Goal: Information Seeking & Learning: Learn about a topic

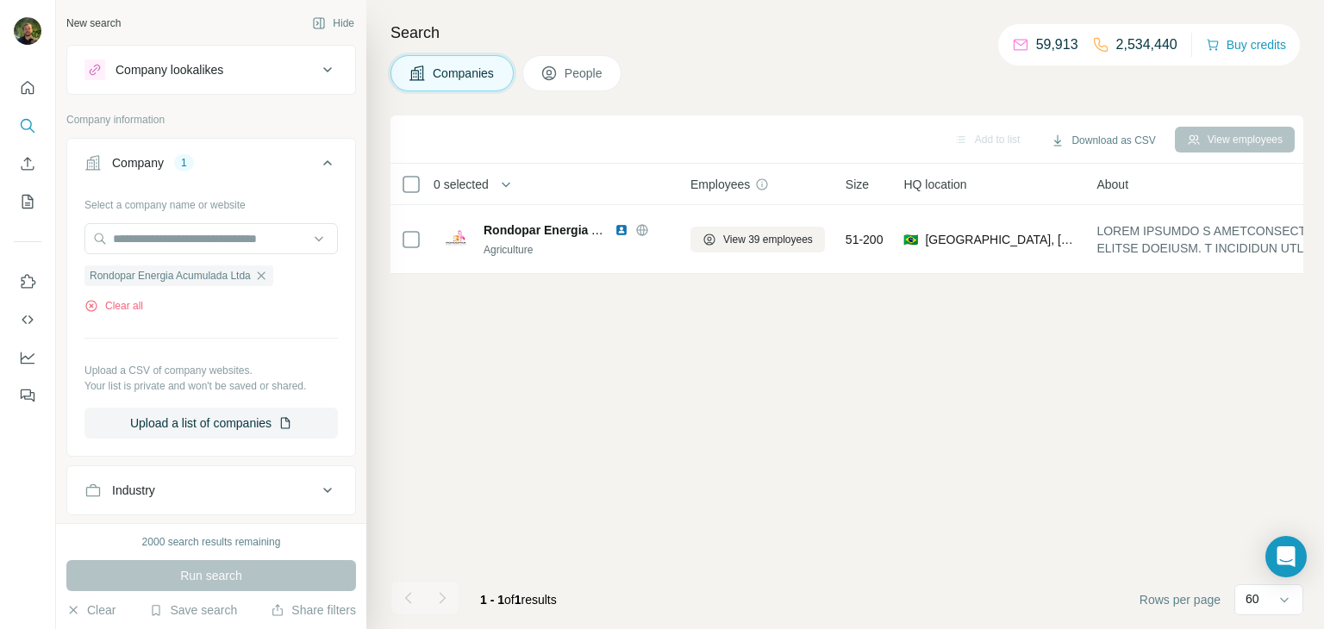
scroll to position [0, 43]
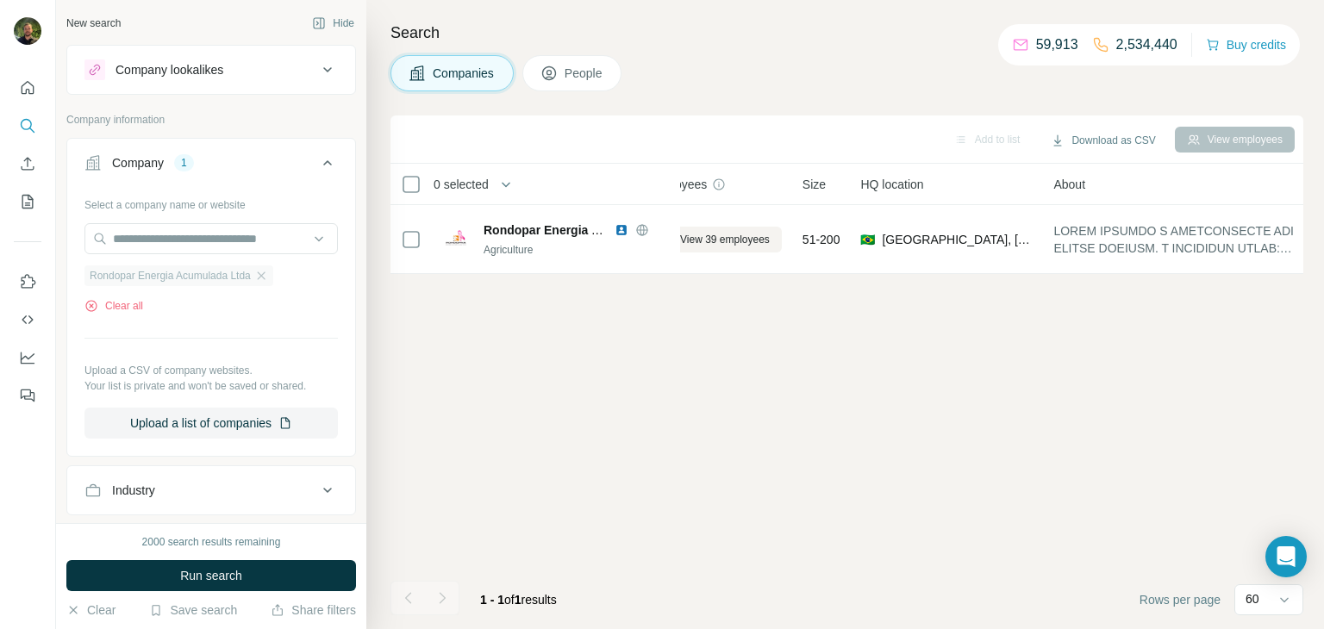
click at [265, 278] on icon "button" at bounding box center [261, 276] width 8 height 8
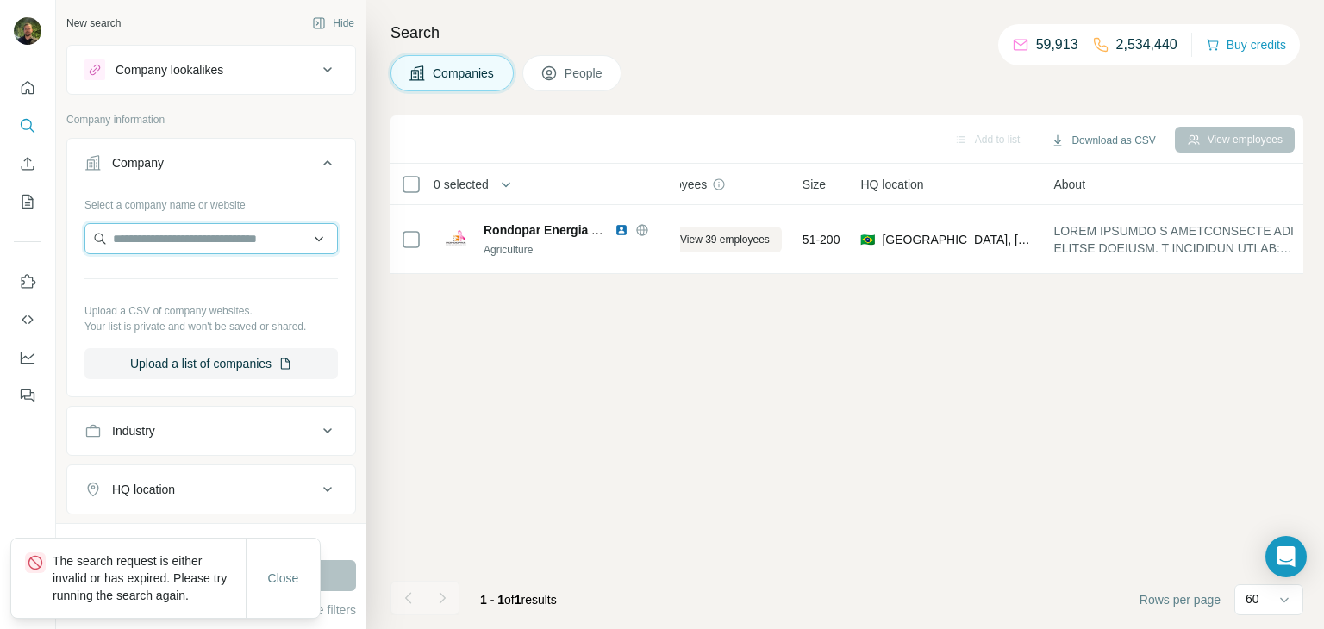
click at [192, 241] on input "text" at bounding box center [210, 238] width 253 height 31
paste input "**********"
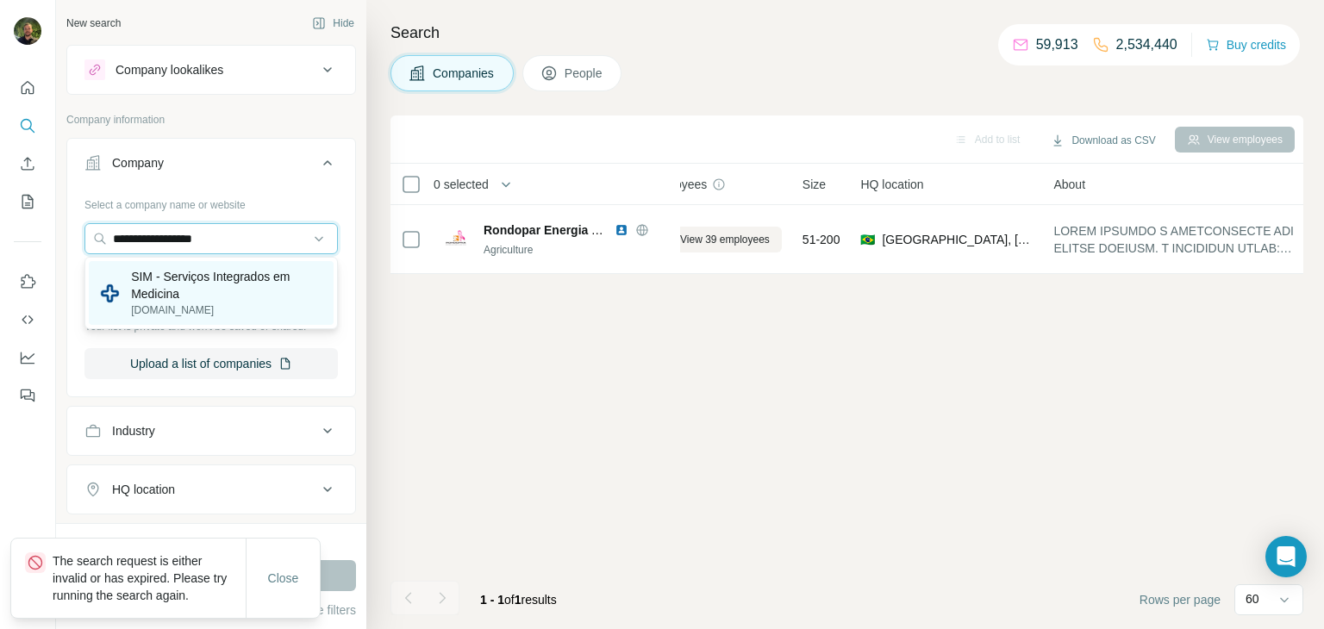
type input "**********"
click at [203, 284] on p "SIM - Serviços Integrados em Medicina" at bounding box center [227, 285] width 192 height 34
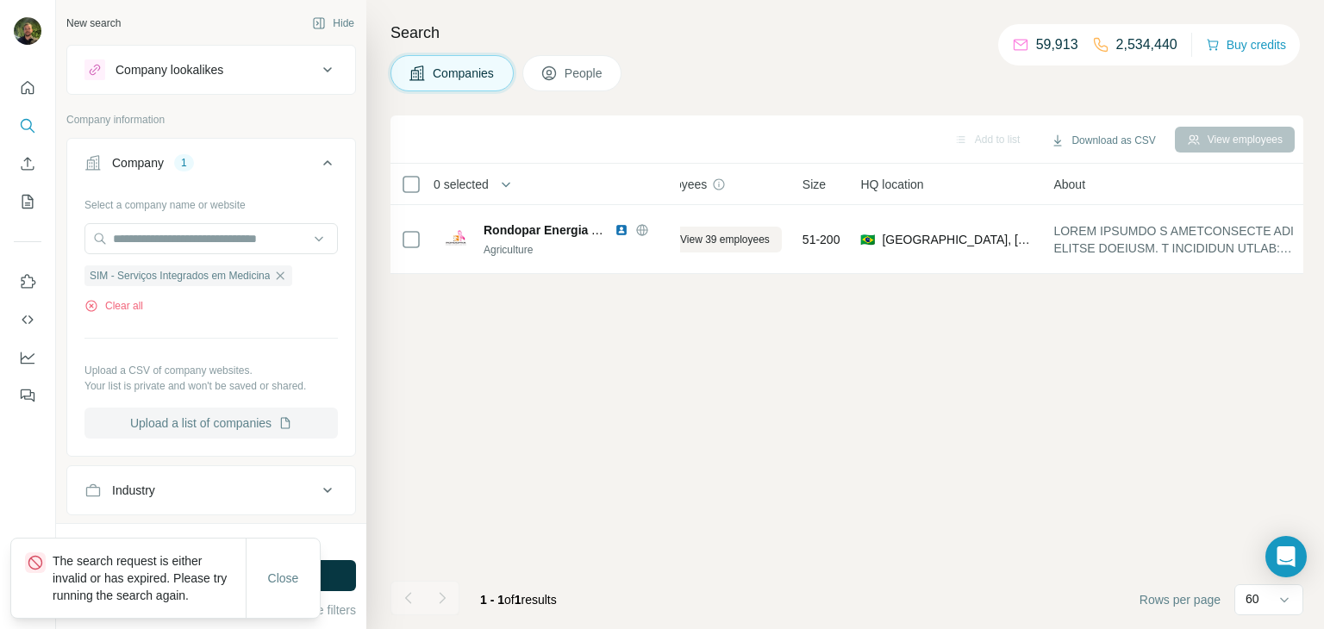
click at [170, 408] on button "Upload a list of companies" at bounding box center [210, 423] width 253 height 31
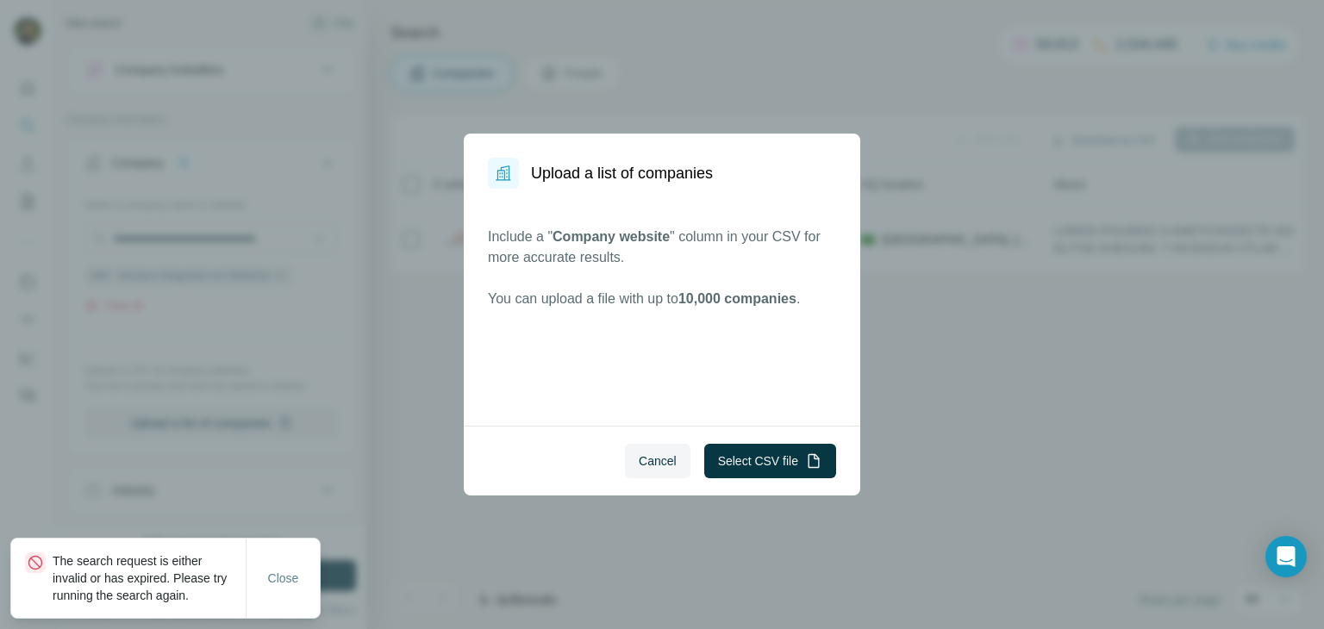
scroll to position [131, 0]
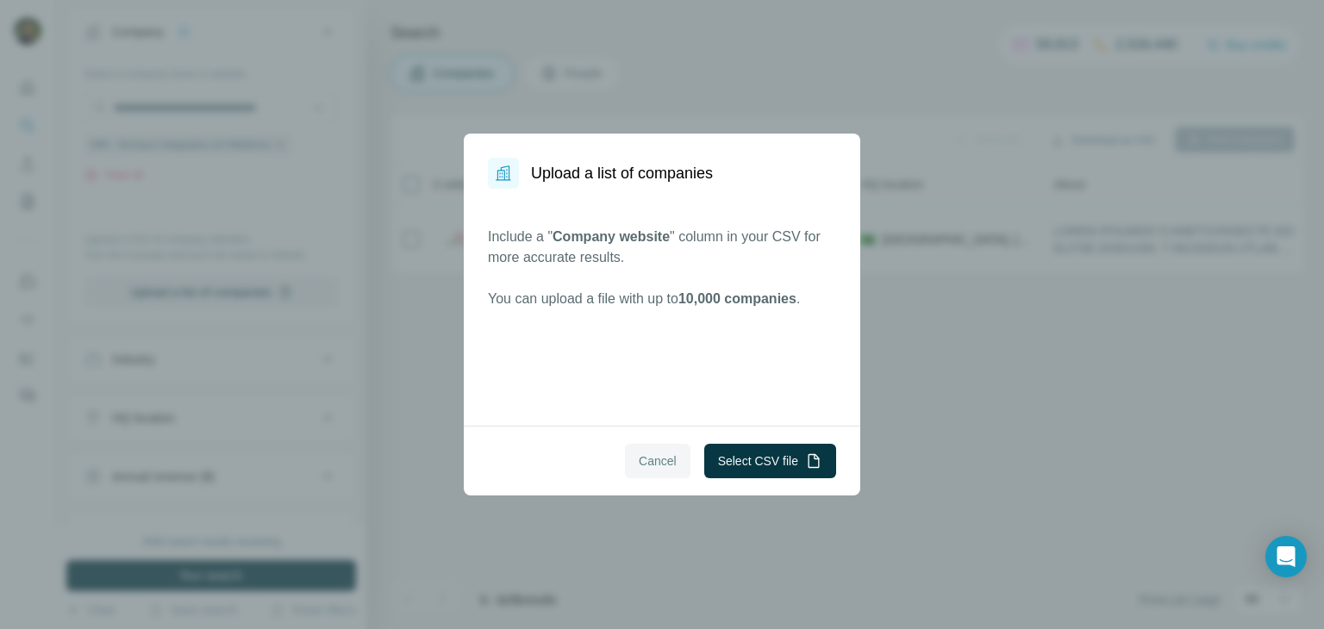
click at [647, 462] on span "Cancel" at bounding box center [658, 461] width 38 height 17
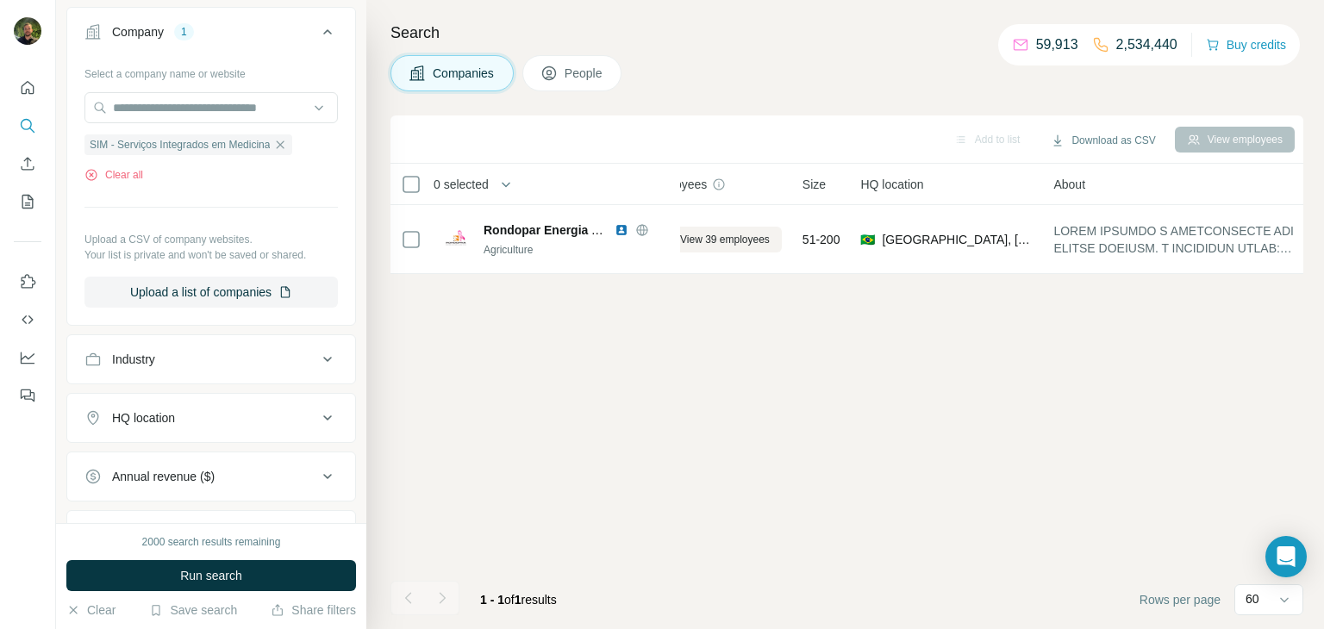
scroll to position [0, 0]
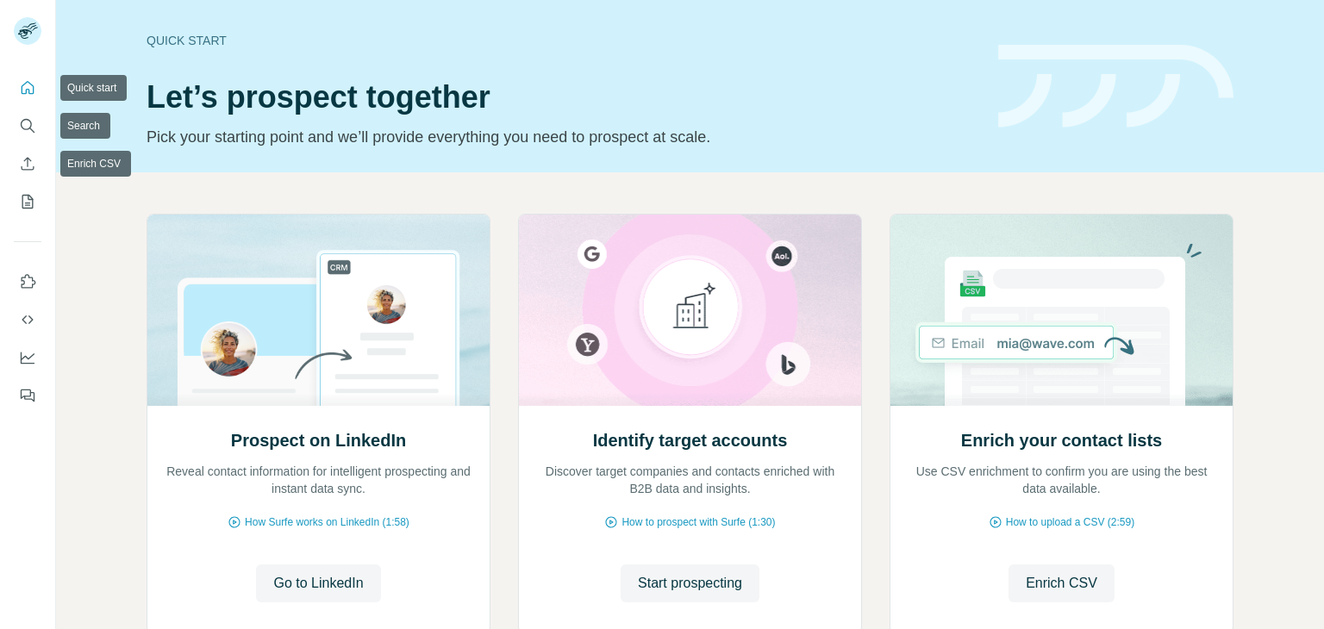
click at [29, 123] on icon "Search" at bounding box center [27, 125] width 17 height 17
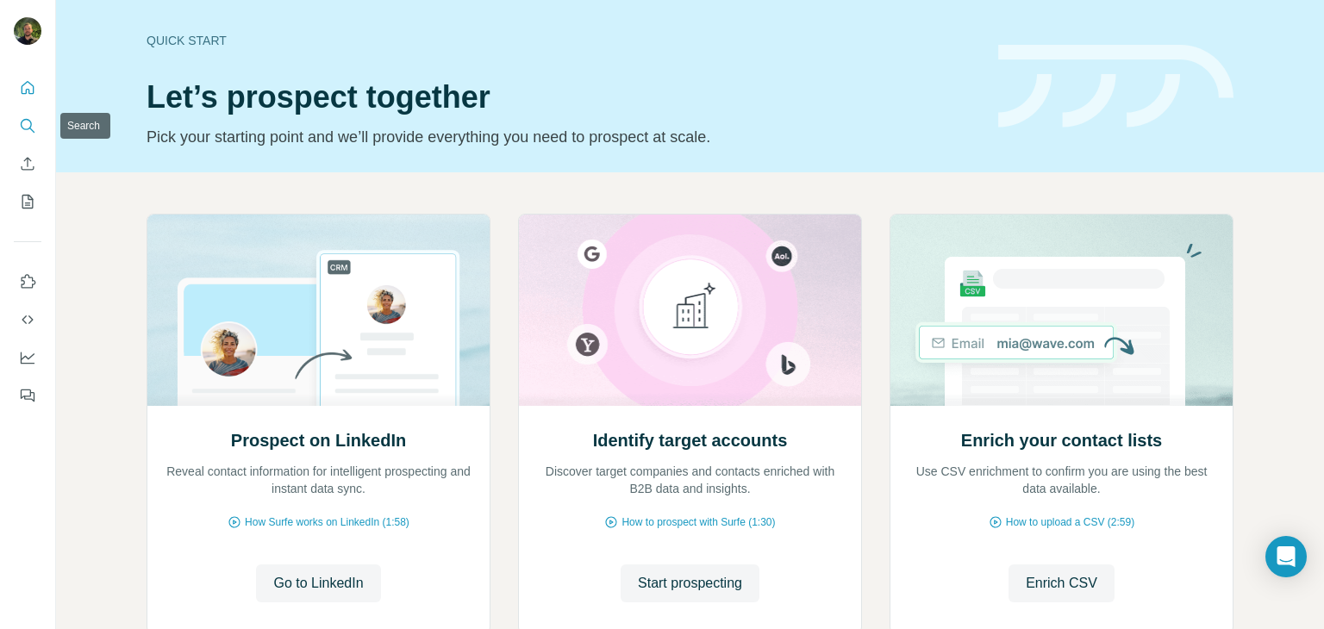
click at [36, 132] on button "Search" at bounding box center [28, 125] width 28 height 31
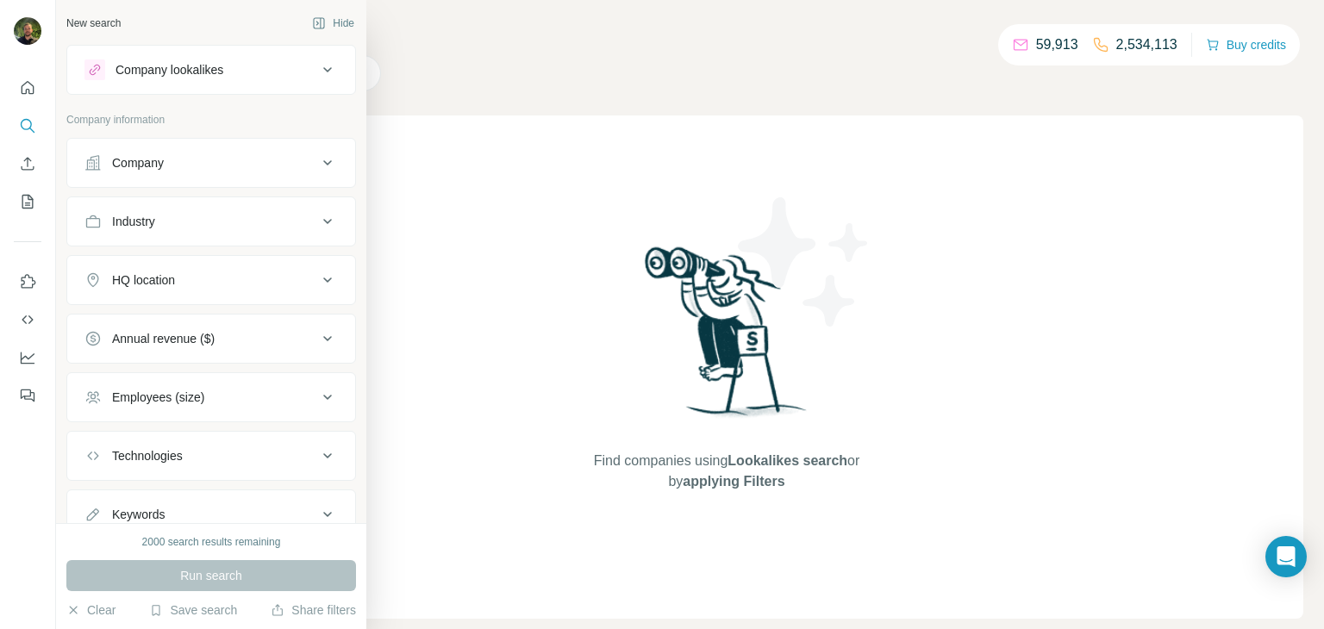
click at [190, 166] on div "Company" at bounding box center [200, 162] width 233 height 17
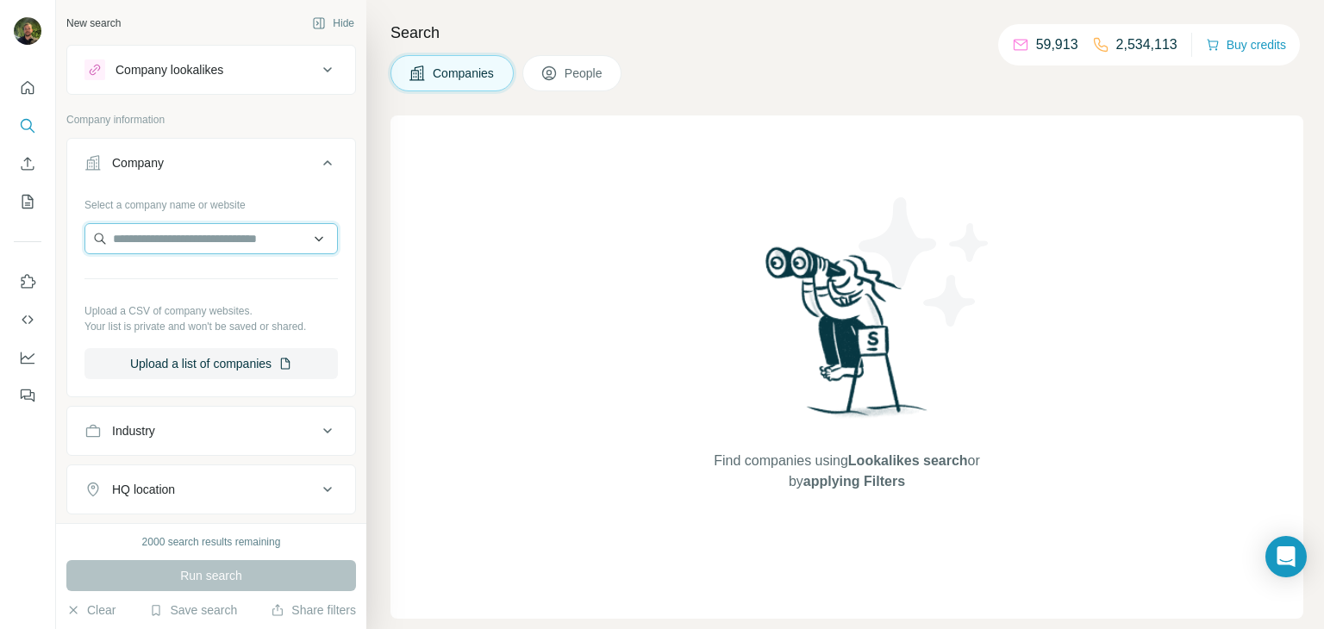
click at [189, 238] on input "text" at bounding box center [210, 238] width 253 height 31
paste input "**********"
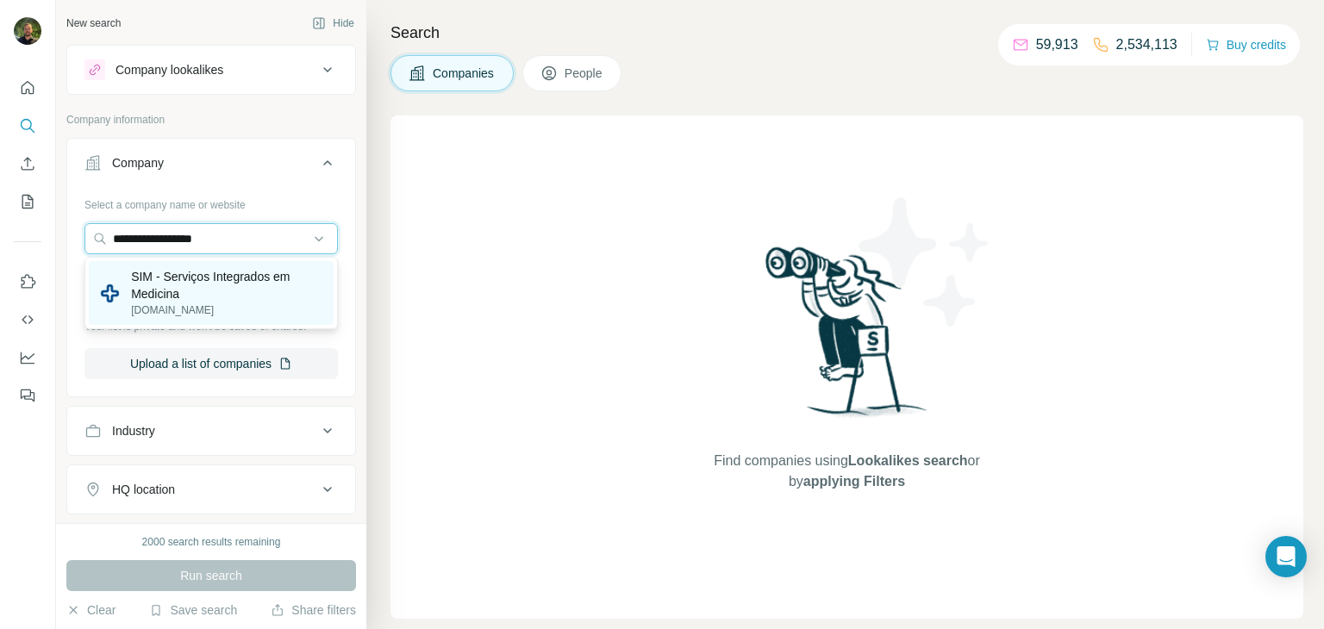
type input "**********"
click at [167, 310] on p "[DOMAIN_NAME]" at bounding box center [227, 311] width 192 height 16
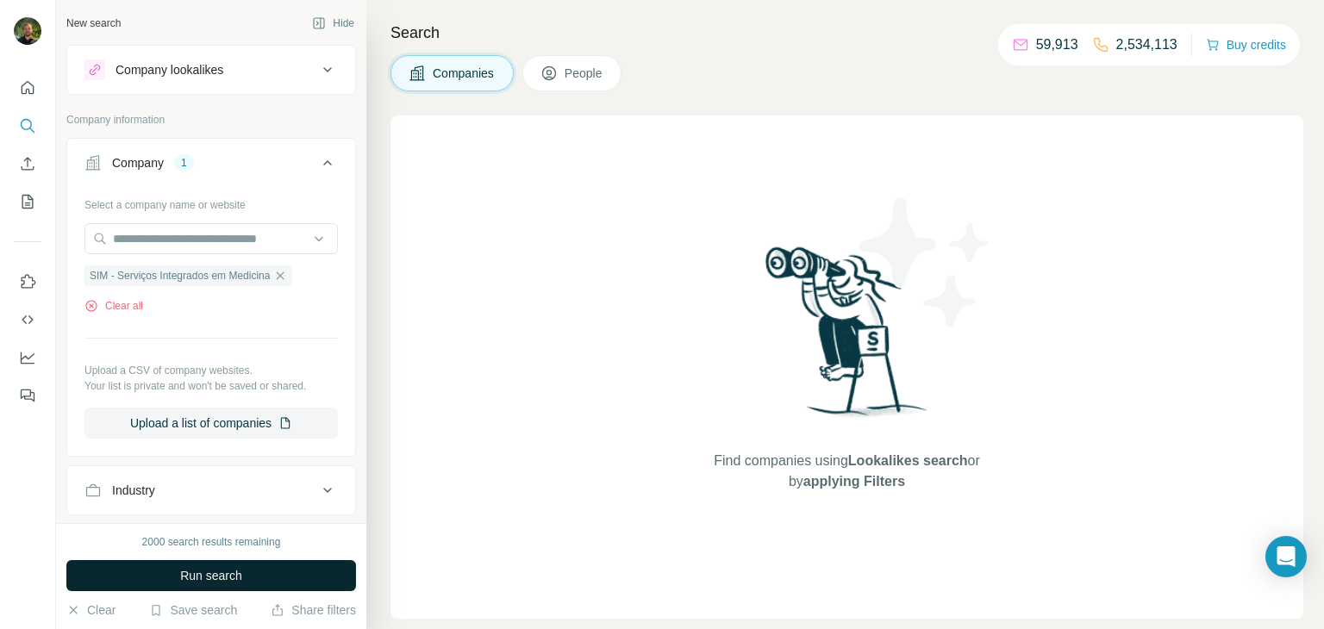
click at [250, 588] on button "Run search" at bounding box center [211, 575] width 290 height 31
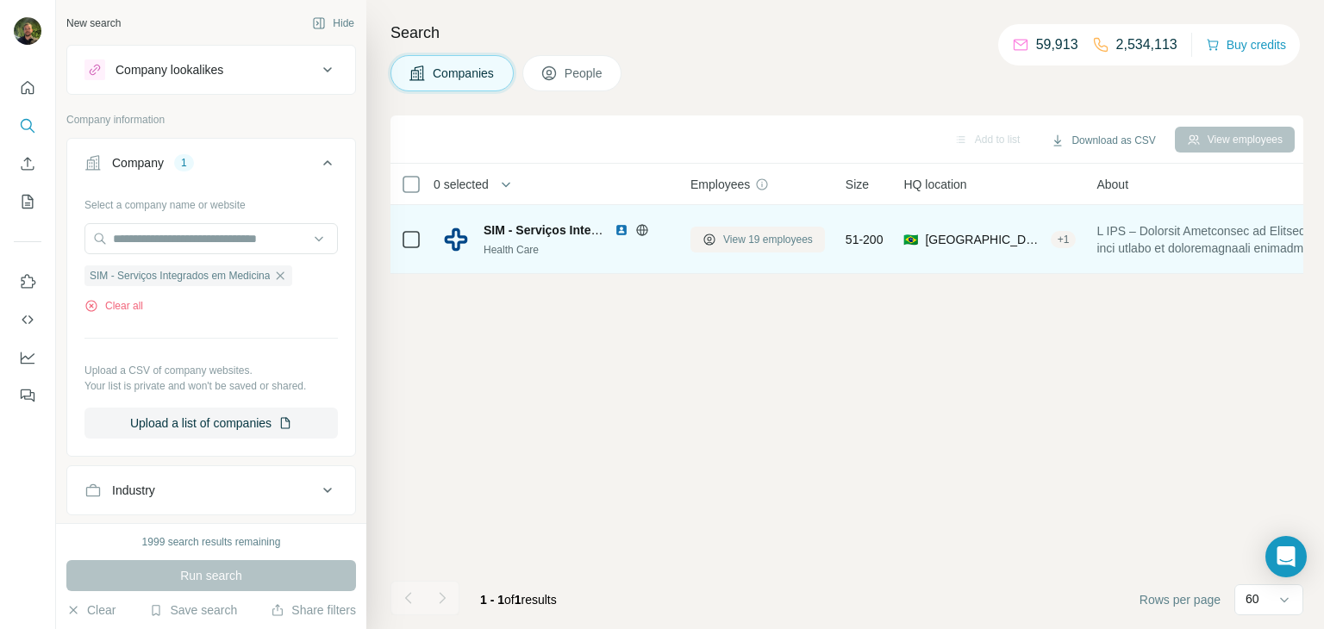
click at [788, 245] on span "View 19 employees" at bounding box center [768, 240] width 90 height 16
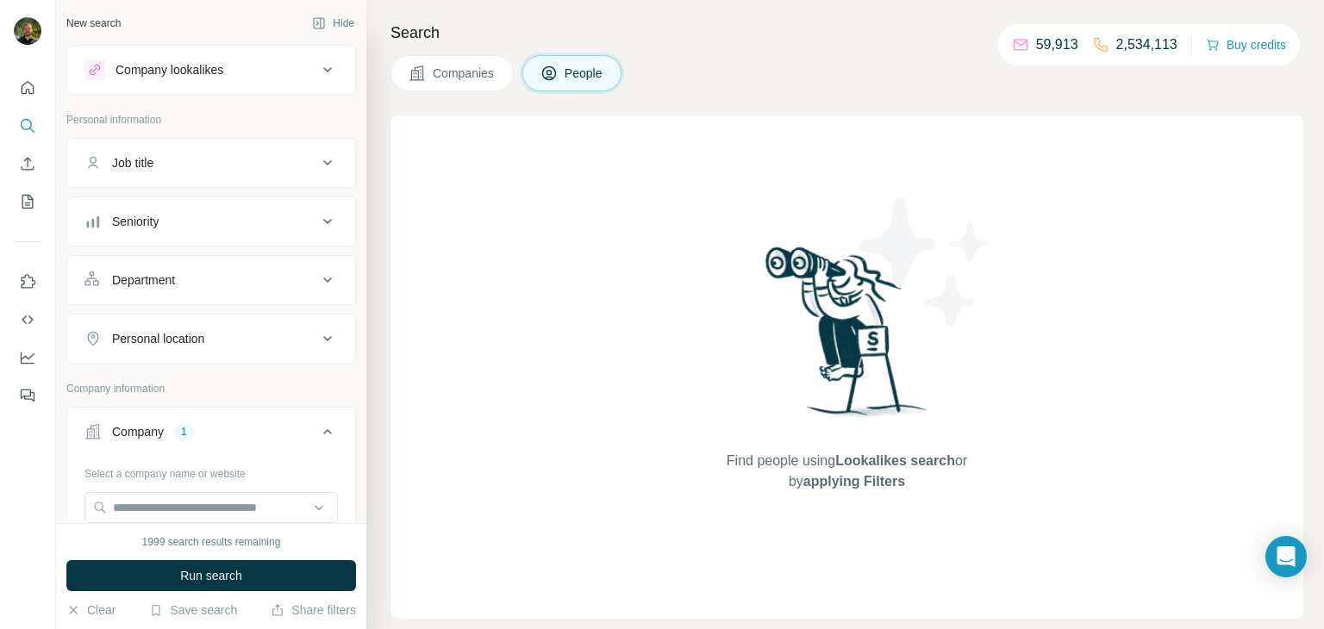
click at [438, 71] on span "Companies" at bounding box center [464, 73] width 63 height 17
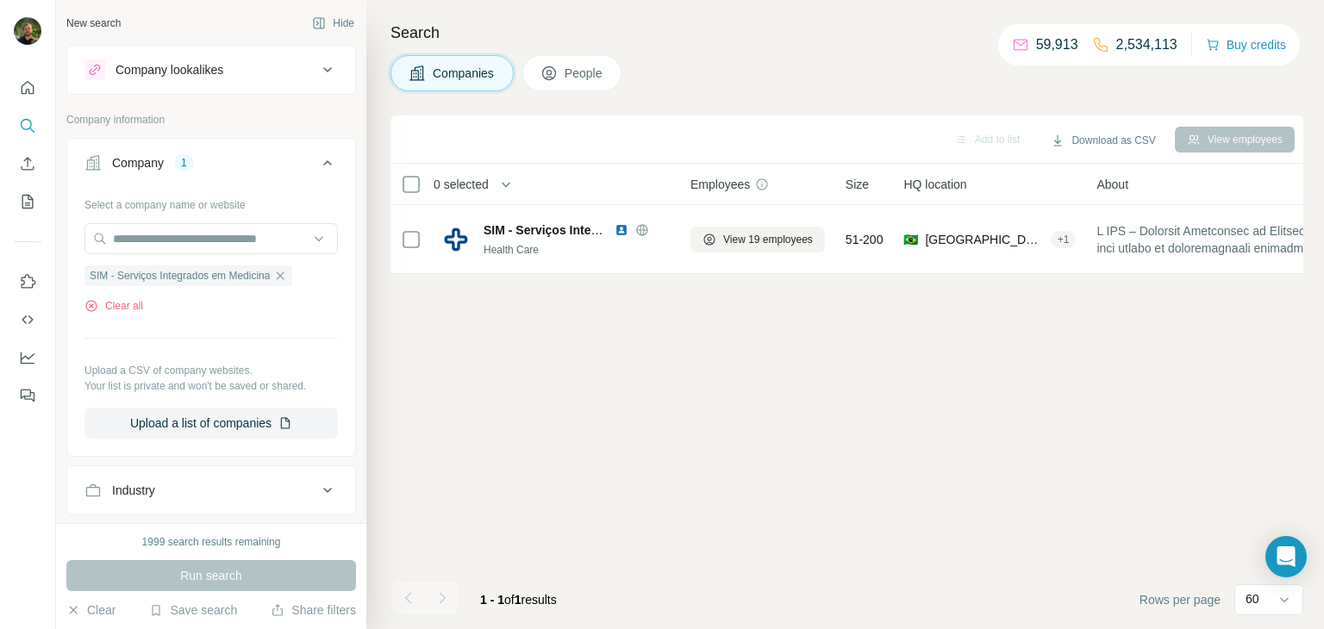
click at [434, 72] on span "Companies" at bounding box center [464, 73] width 63 height 17
click at [287, 278] on icon "button" at bounding box center [280, 276] width 14 height 14
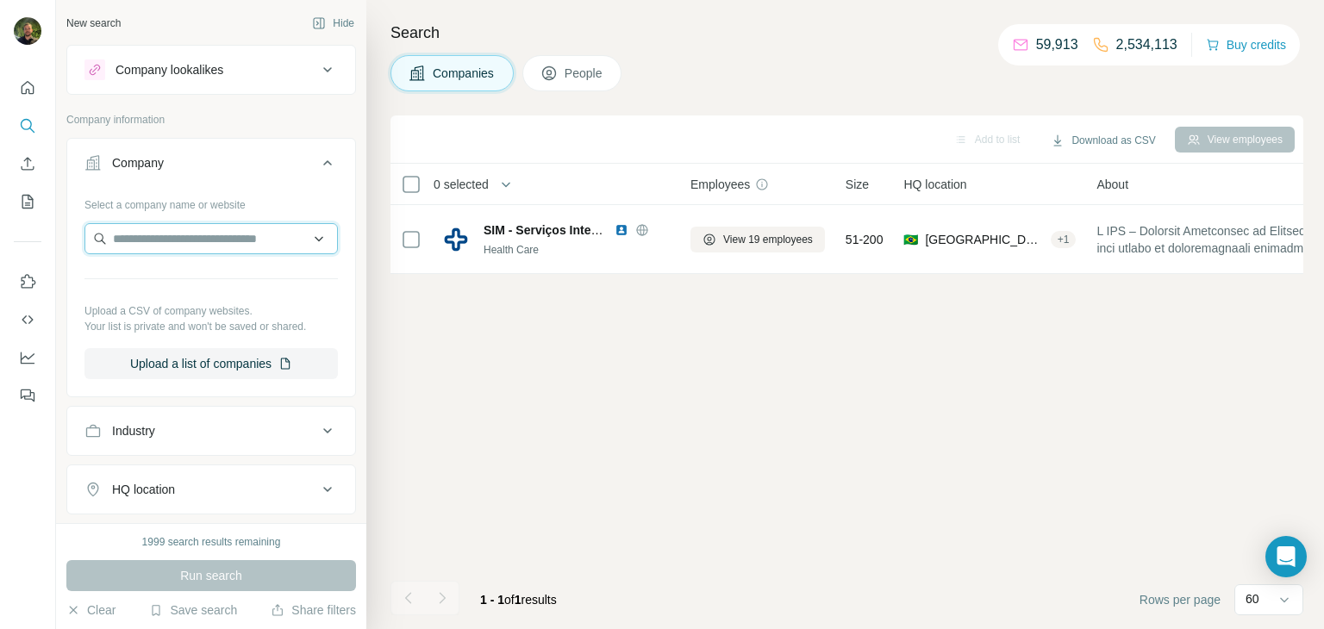
click at [226, 241] on input "text" at bounding box center [210, 238] width 253 height 31
paste input "**********"
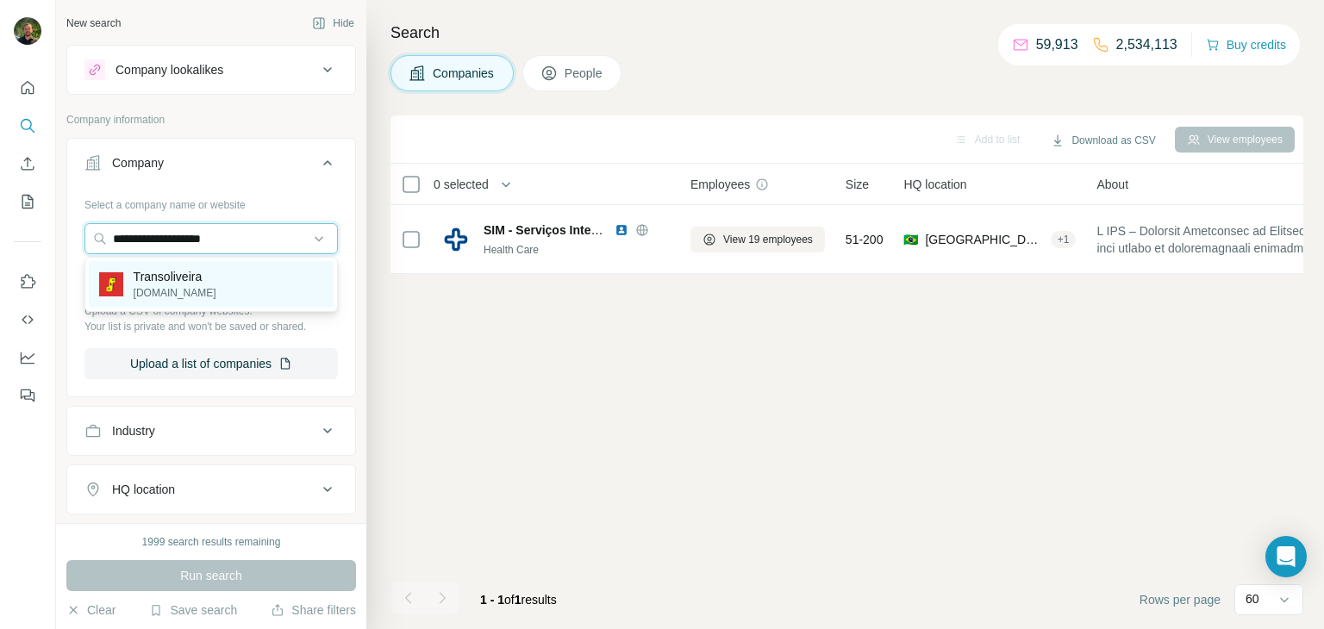
type input "**********"
click at [165, 283] on p "Transoliveira" at bounding box center [175, 276] width 83 height 17
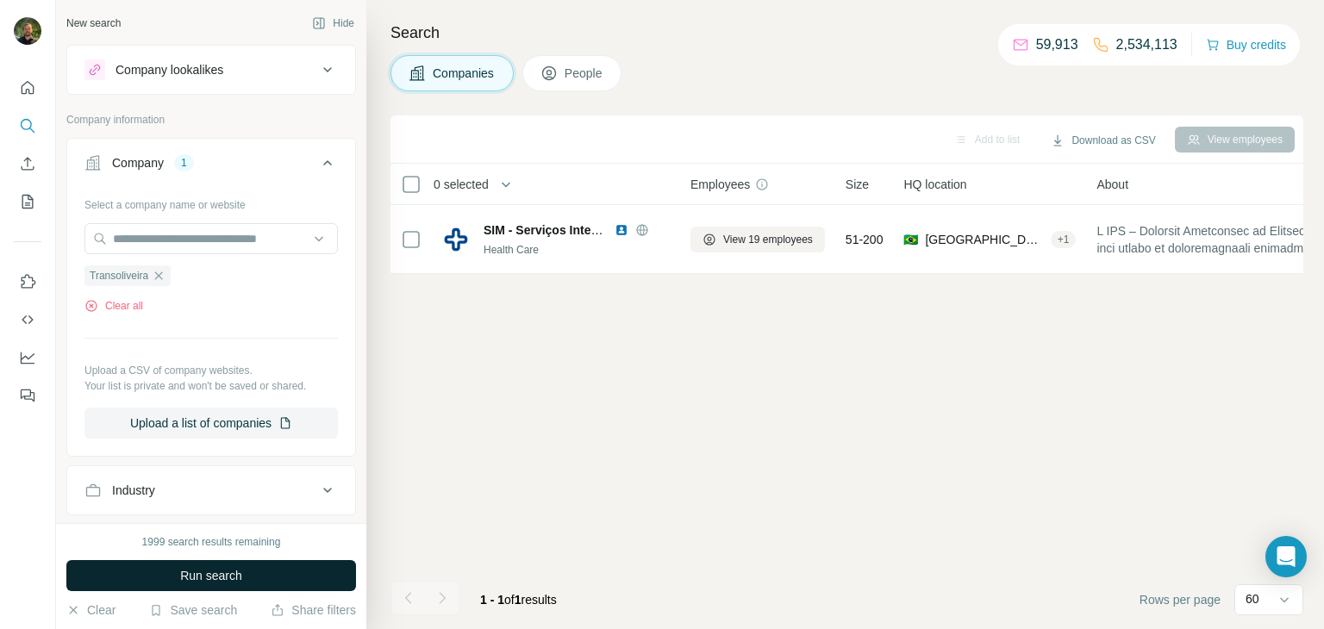
click at [184, 575] on span "Run search" at bounding box center [211, 575] width 62 height 17
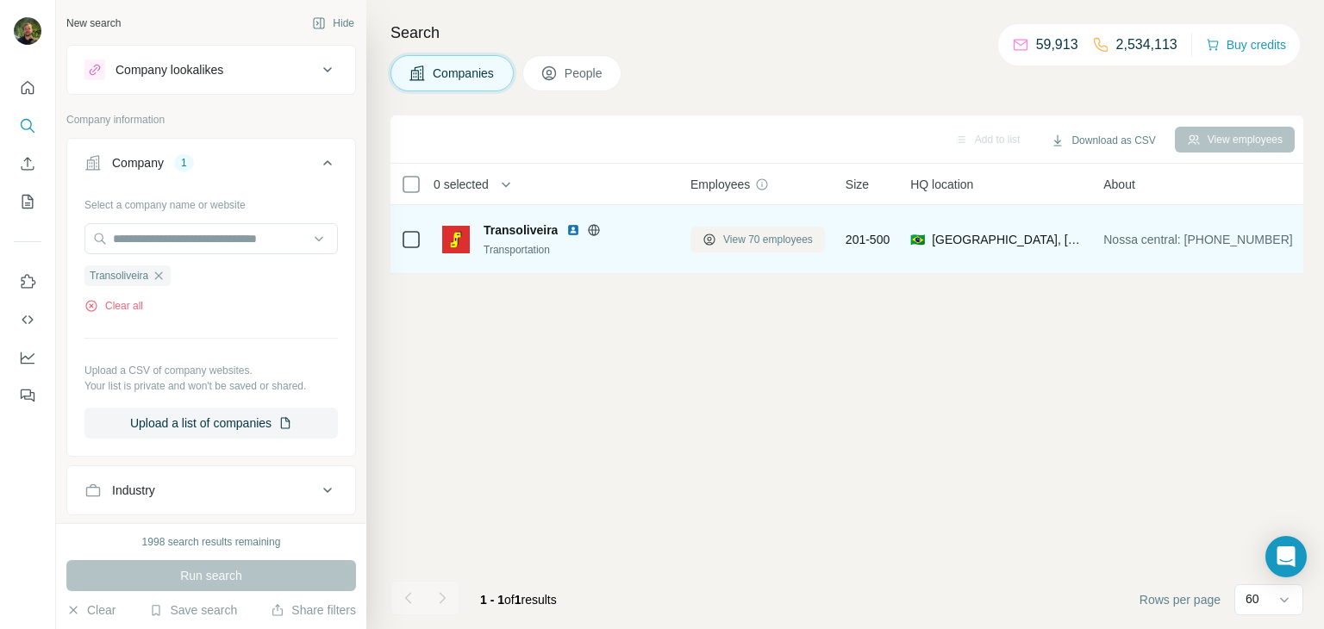
click at [771, 235] on span "View 70 employees" at bounding box center [768, 240] width 90 height 16
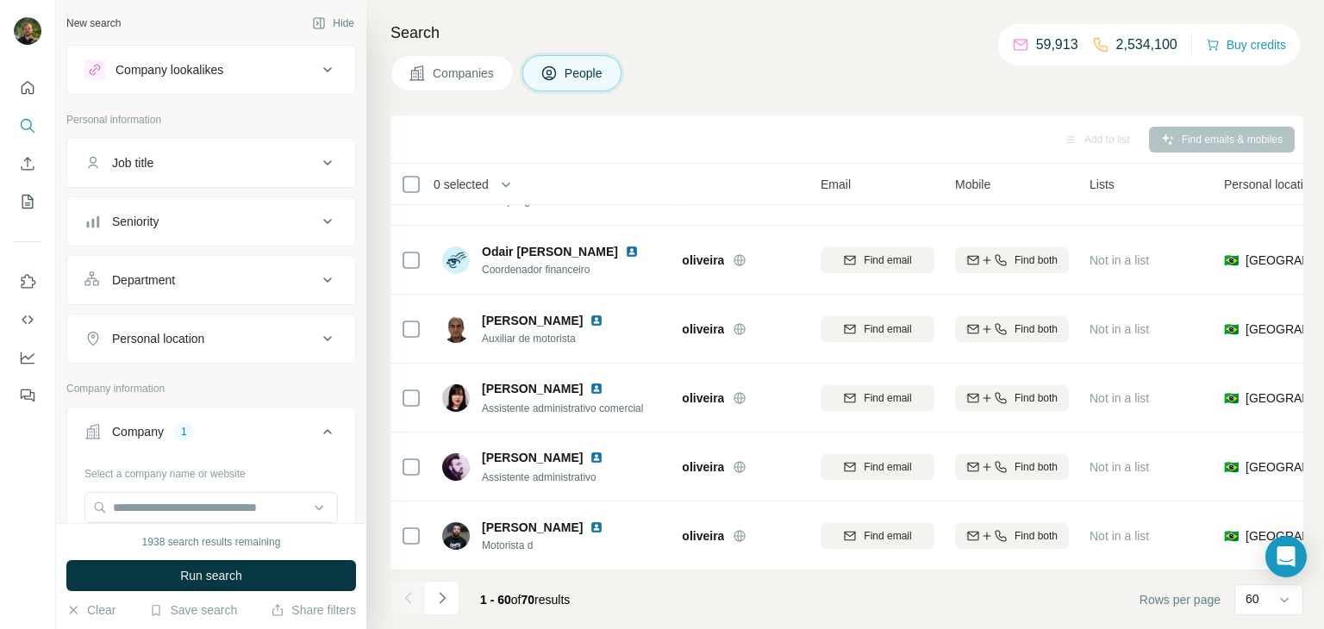
scroll to position [0, 63]
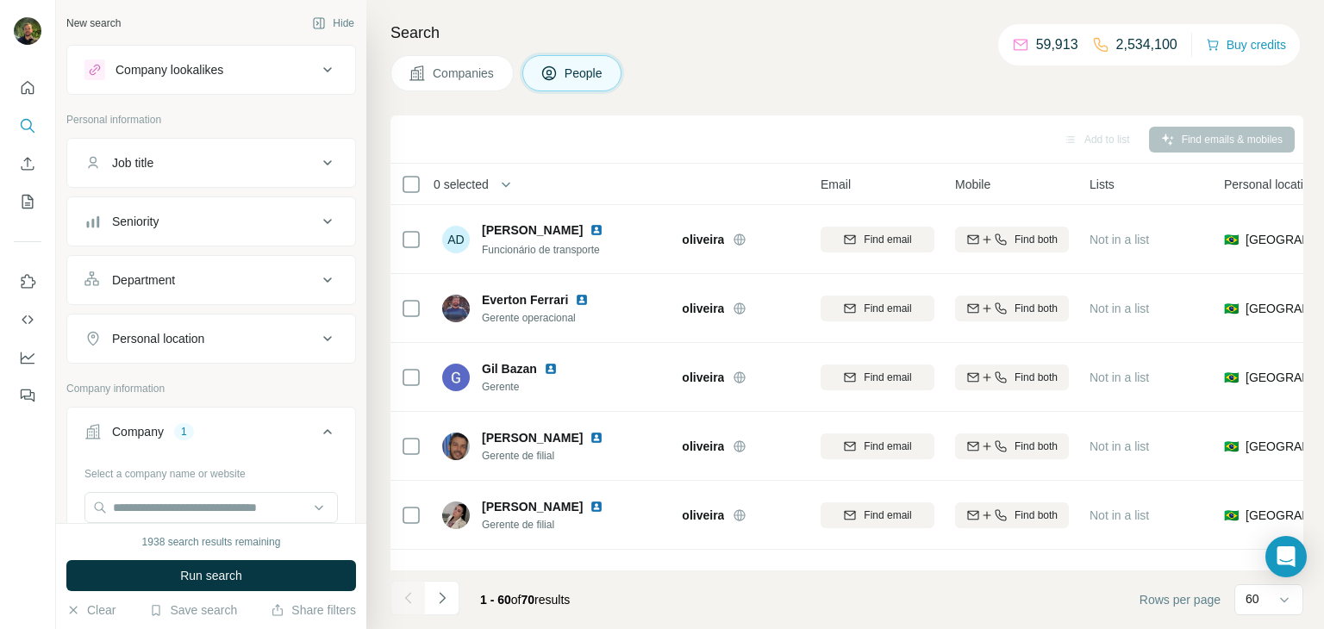
click at [448, 68] on span "Companies" at bounding box center [464, 73] width 63 height 17
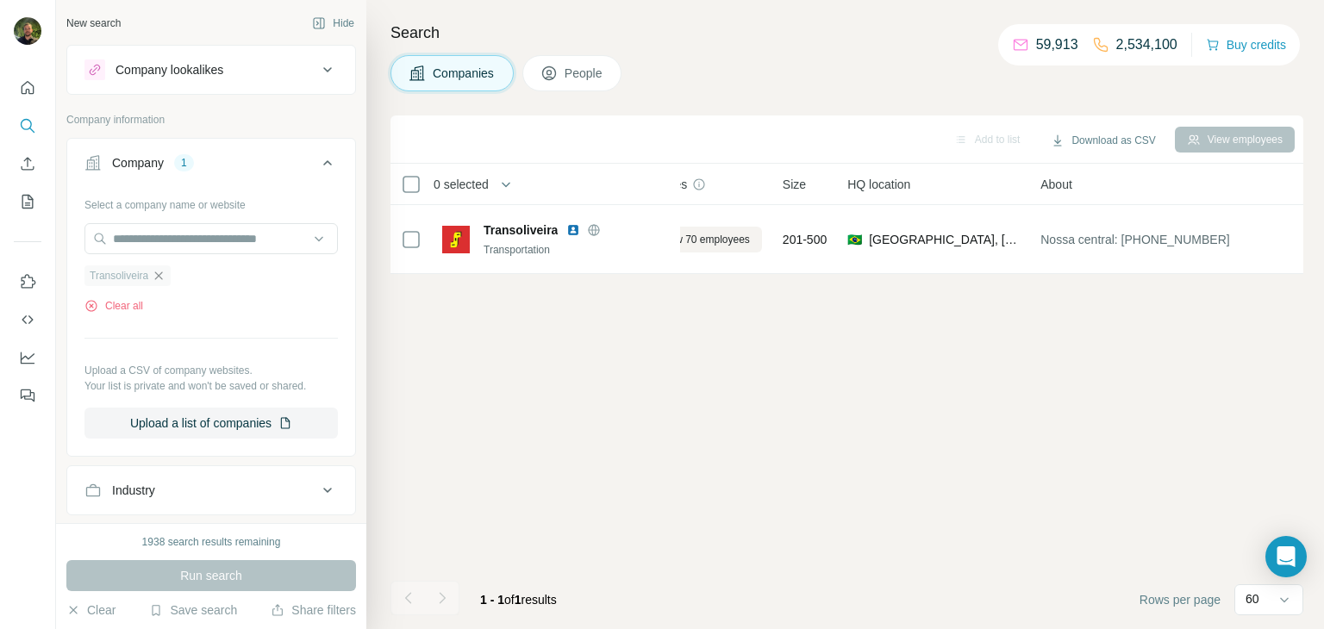
click at [165, 274] on icon "button" at bounding box center [159, 276] width 14 height 14
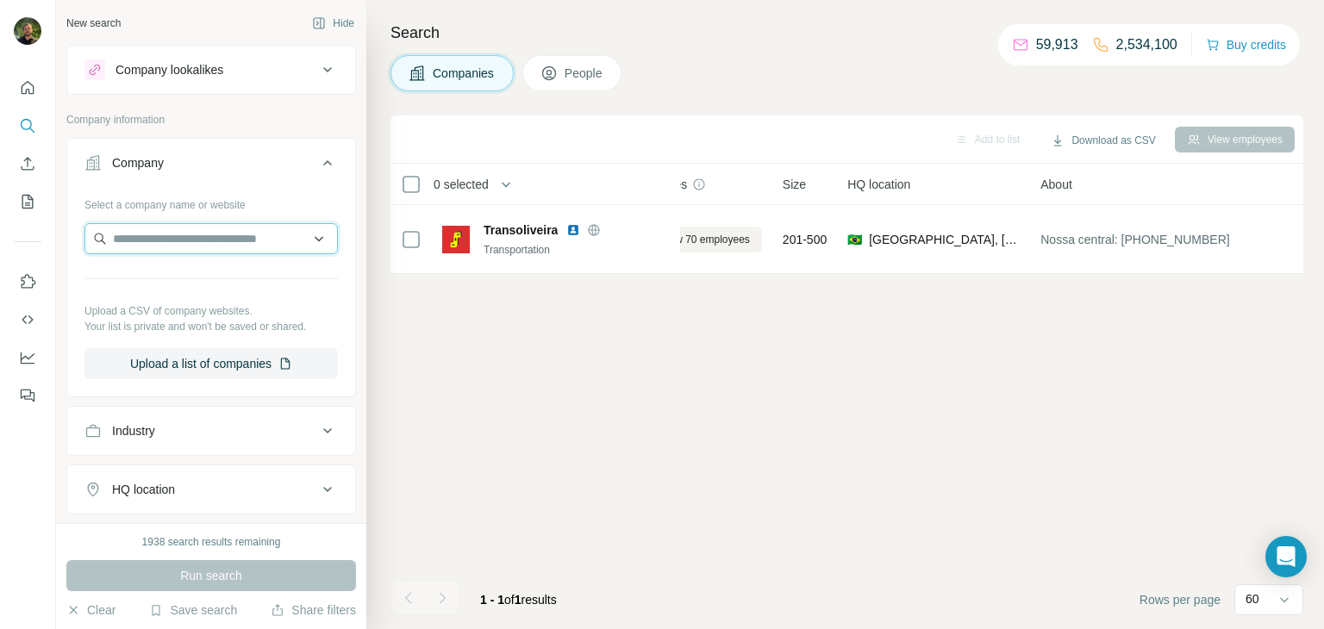
click at [149, 244] on input "text" at bounding box center [210, 238] width 253 height 31
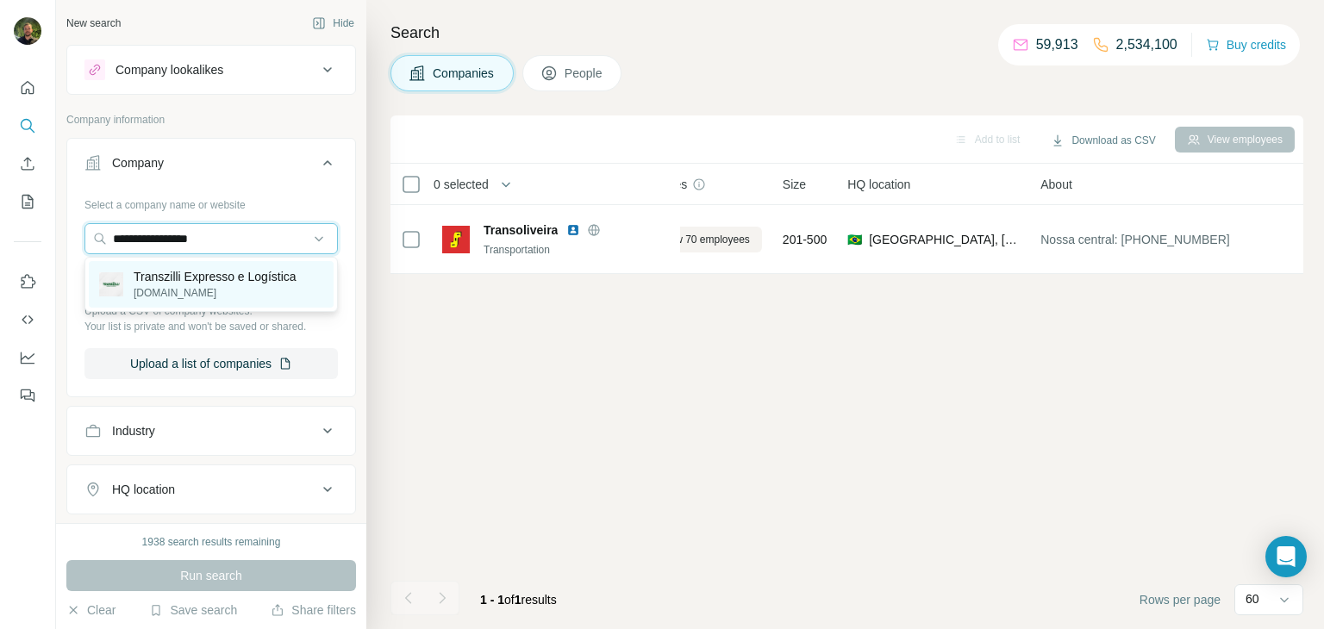
type input "**********"
click at [164, 283] on p "Transzilli Expresso e Logística" at bounding box center [215, 276] width 163 height 17
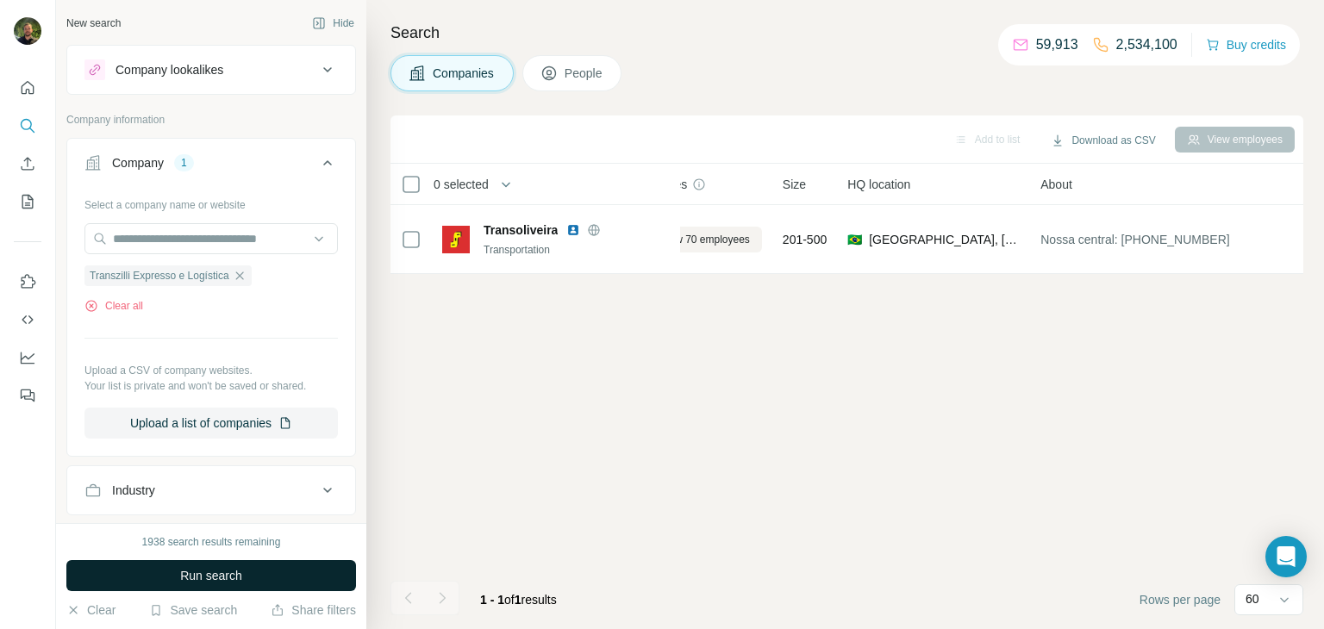
click at [251, 570] on button "Run search" at bounding box center [211, 575] width 290 height 31
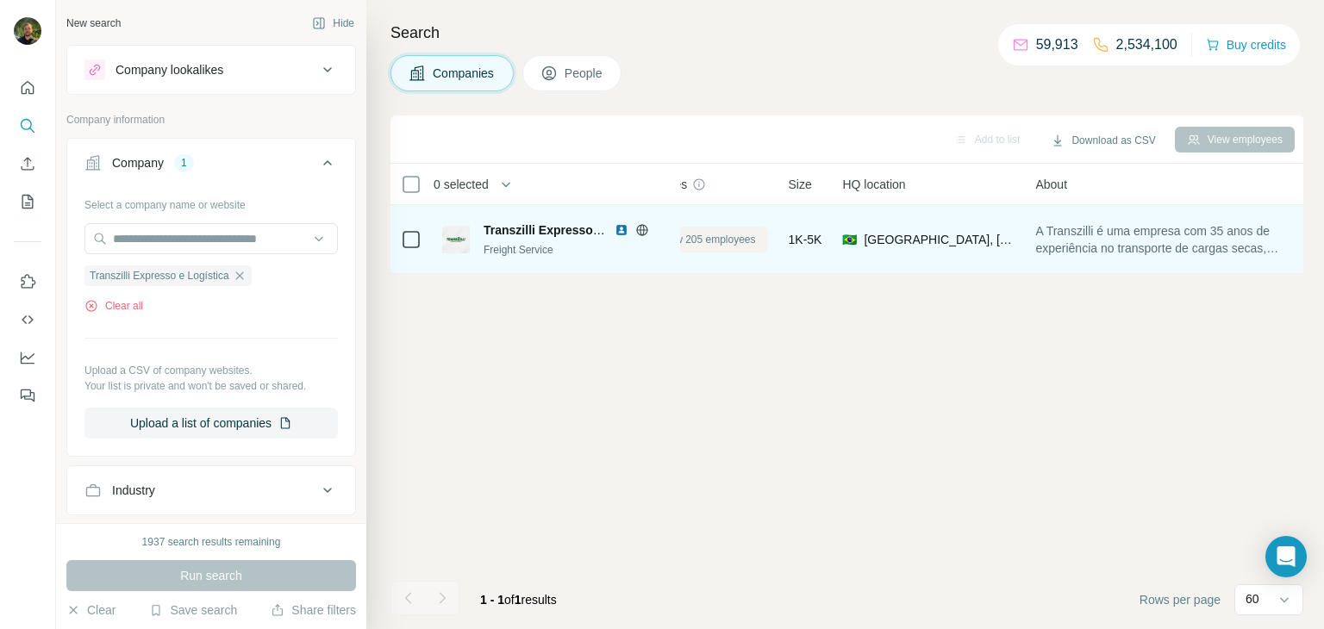
click at [695, 240] on span "View 205 employees" at bounding box center [708, 240] width 96 height 16
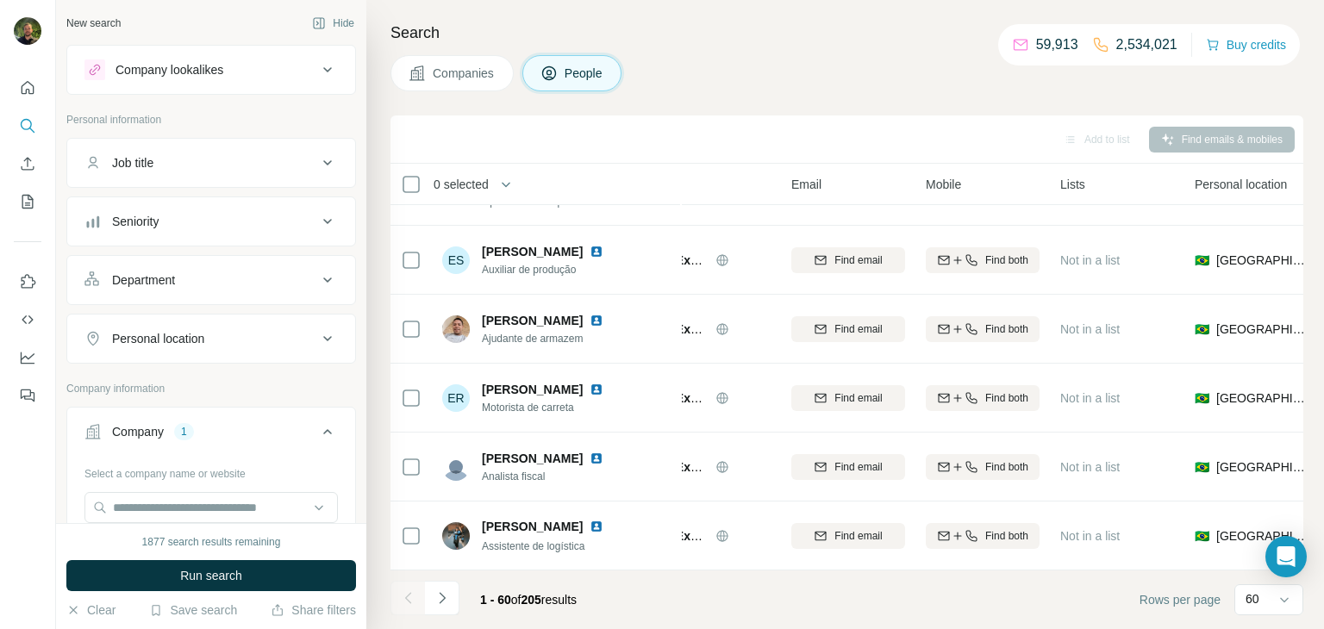
scroll to position [3772, 93]
click at [448, 597] on icon "Navigate to next page" at bounding box center [442, 598] width 17 height 17
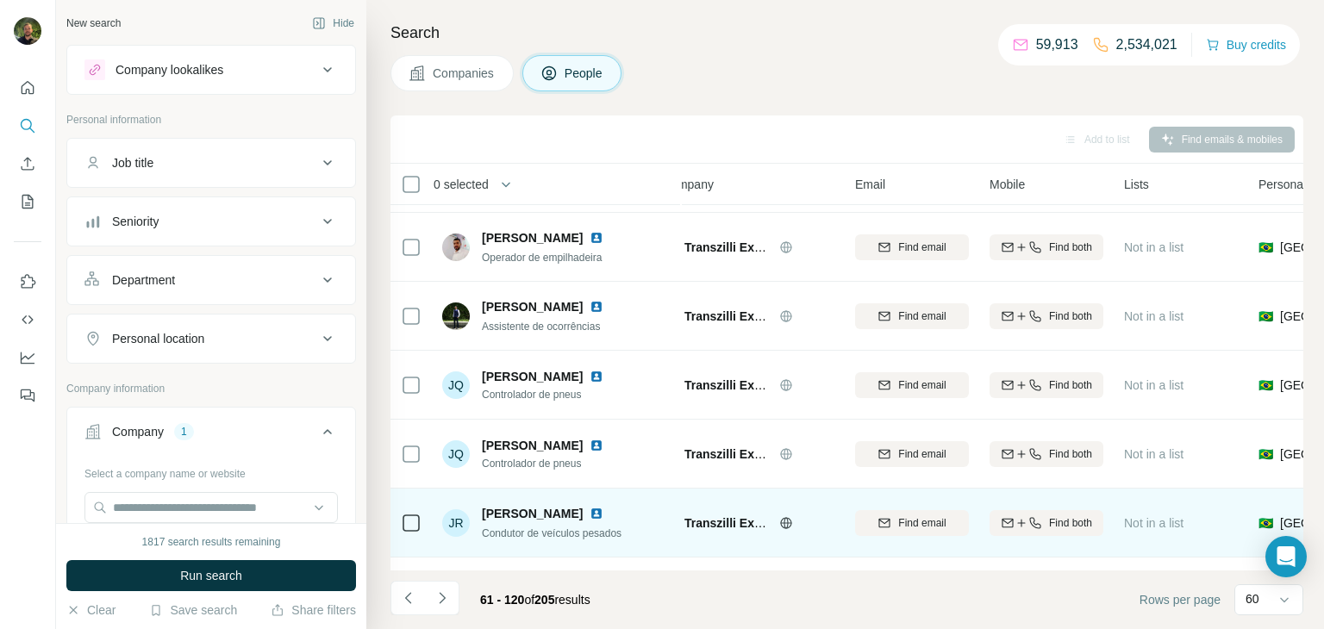
scroll to position [3772, 28]
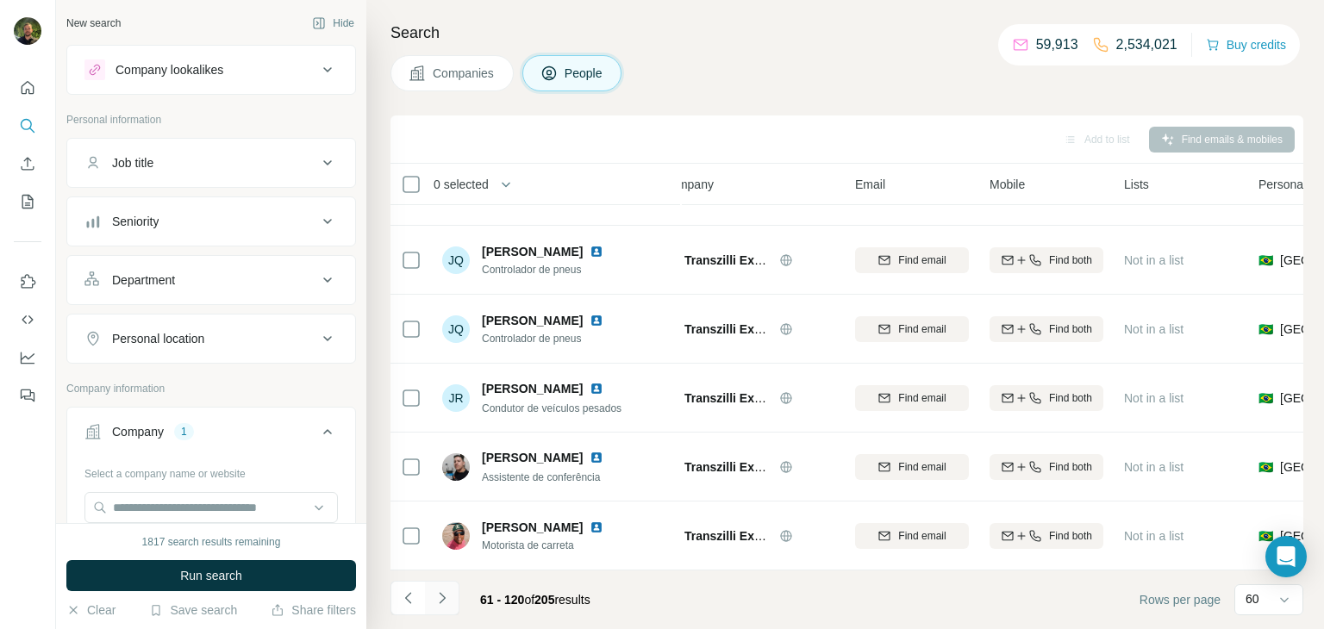
click at [437, 598] on icon "Navigate to next page" at bounding box center [442, 598] width 17 height 17
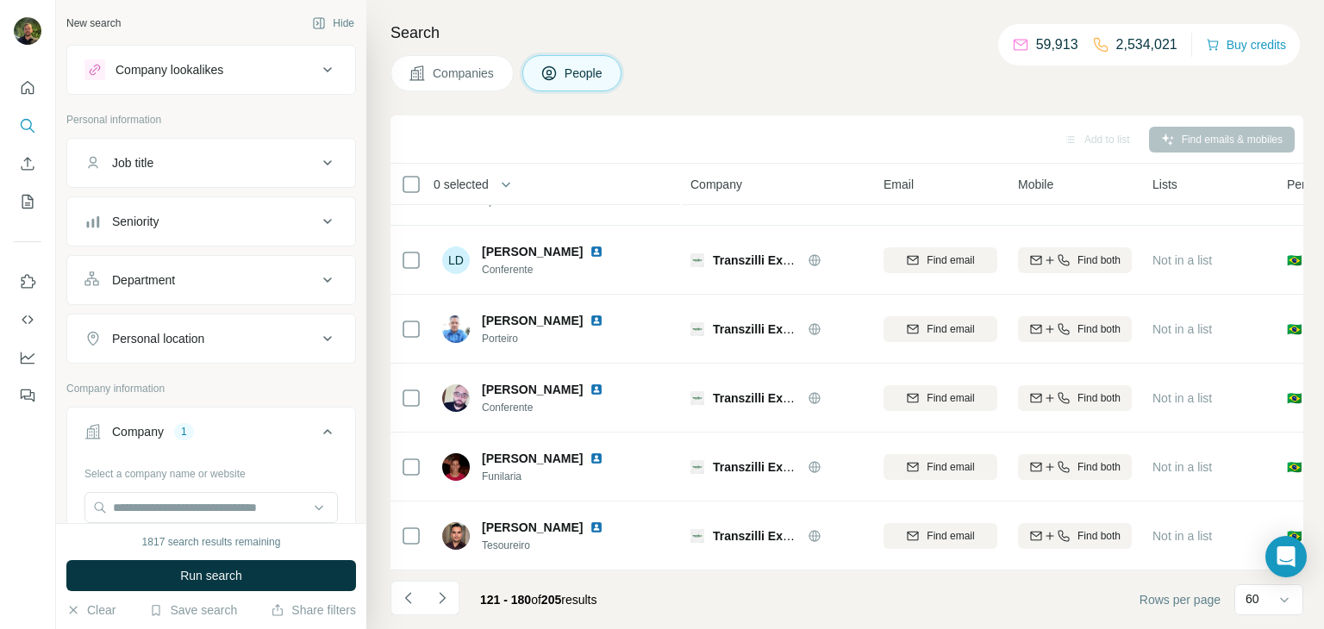
scroll to position [3772, 0]
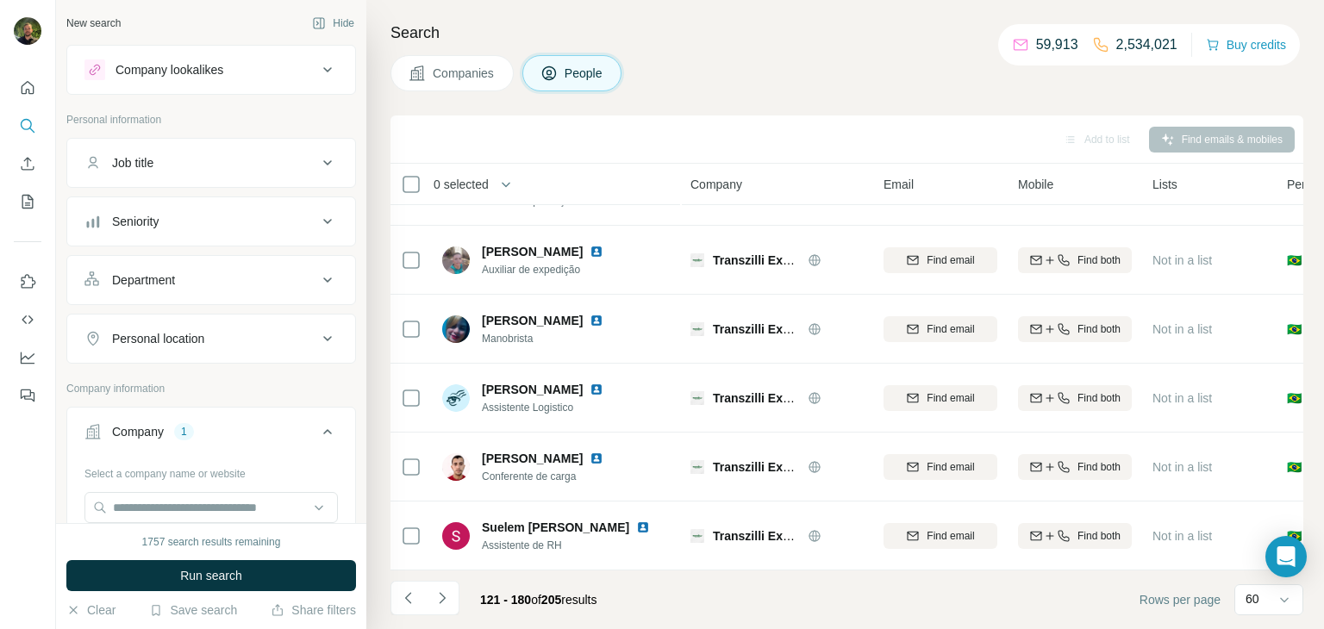
click at [506, 150] on div "Add to list Find emails & mobiles" at bounding box center [847, 139] width 896 height 30
click at [401, 603] on icon "Navigate to previous page" at bounding box center [408, 598] width 17 height 17
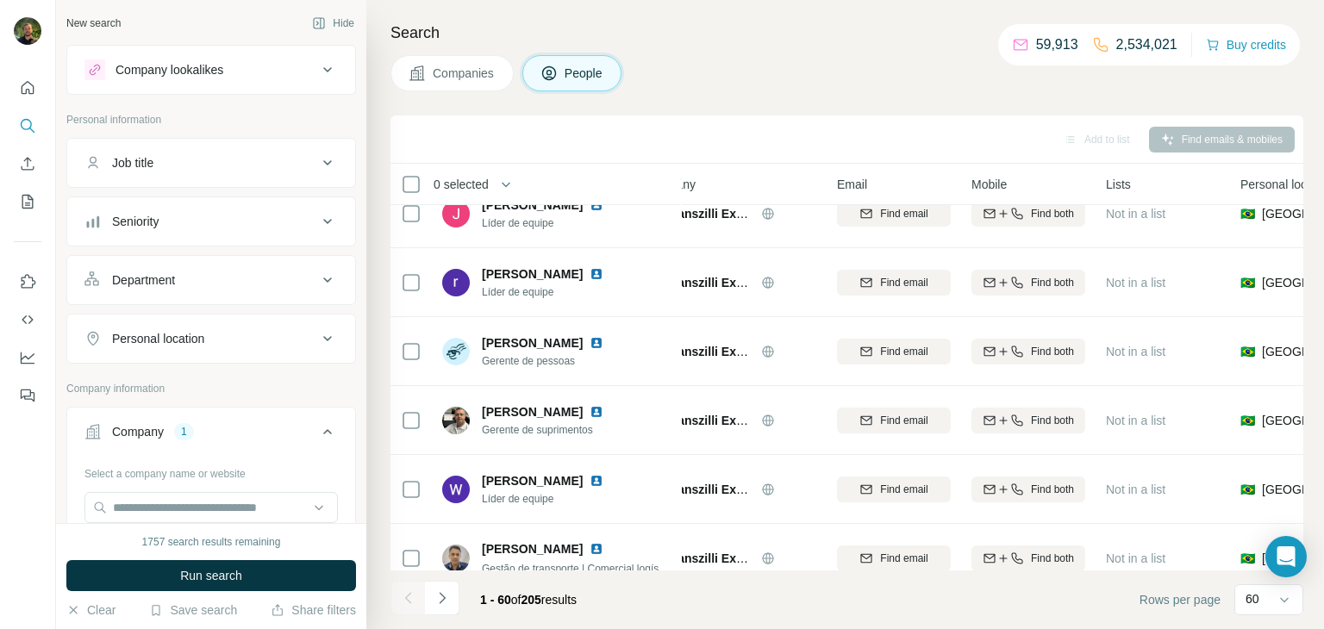
scroll to position [513, 48]
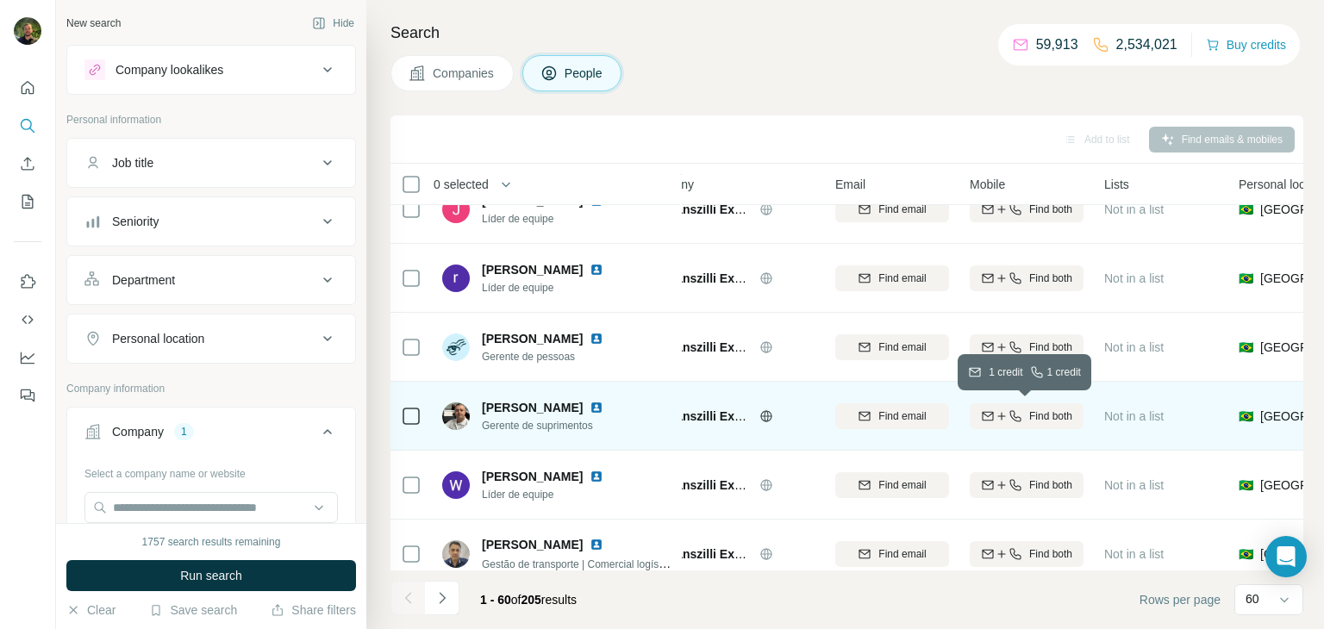
click at [996, 420] on icon "button" at bounding box center [1002, 416] width 14 height 14
click at [603, 407] on img at bounding box center [597, 408] width 14 height 14
click at [1122, 417] on icon at bounding box center [1117, 414] width 17 height 17
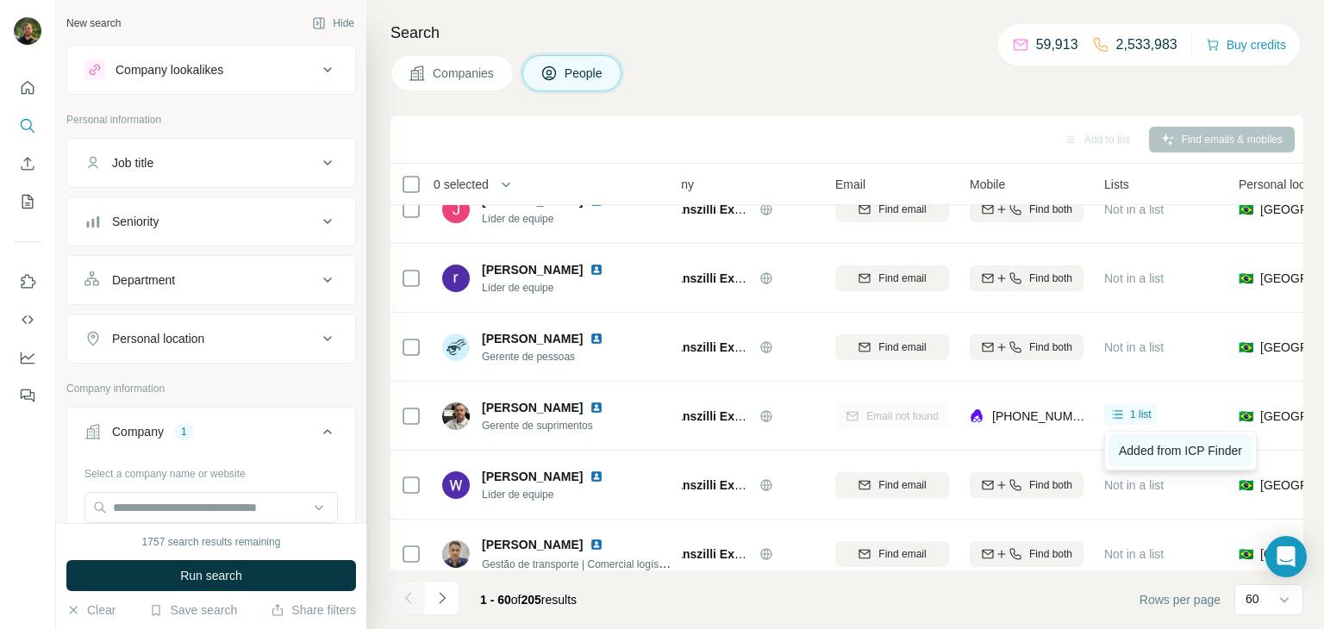
click at [1138, 450] on span "Added from ICP Finder" at bounding box center [1180, 451] width 123 height 14
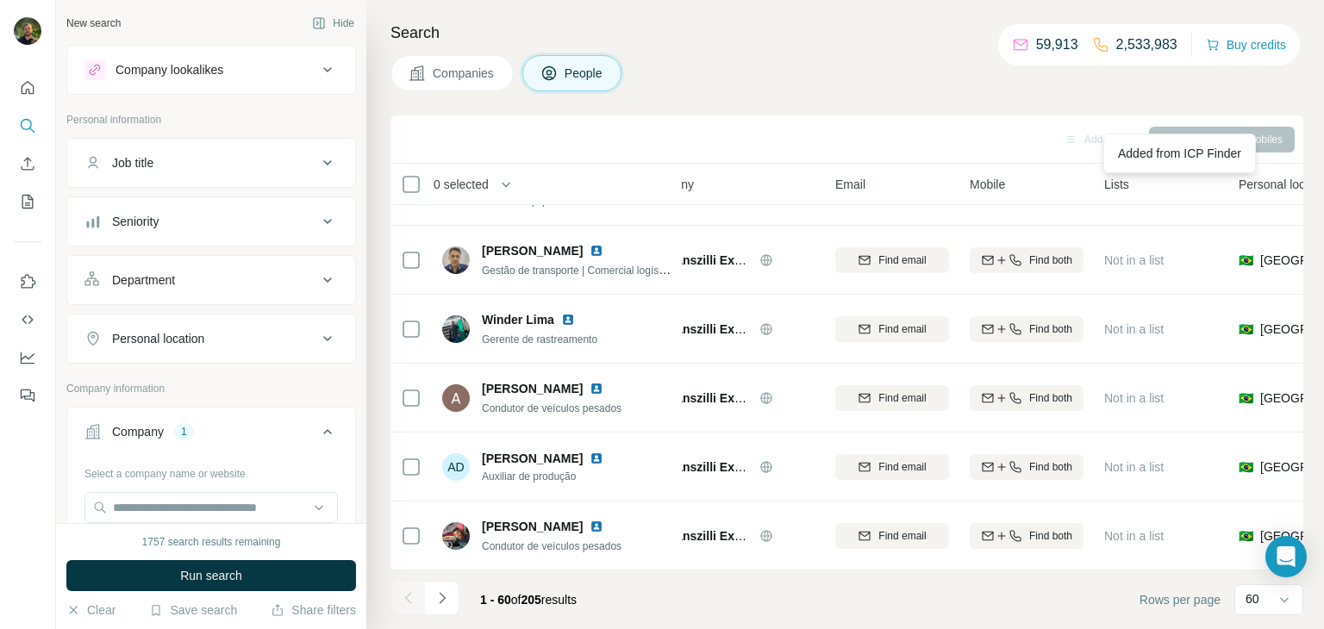
scroll to position [810, 49]
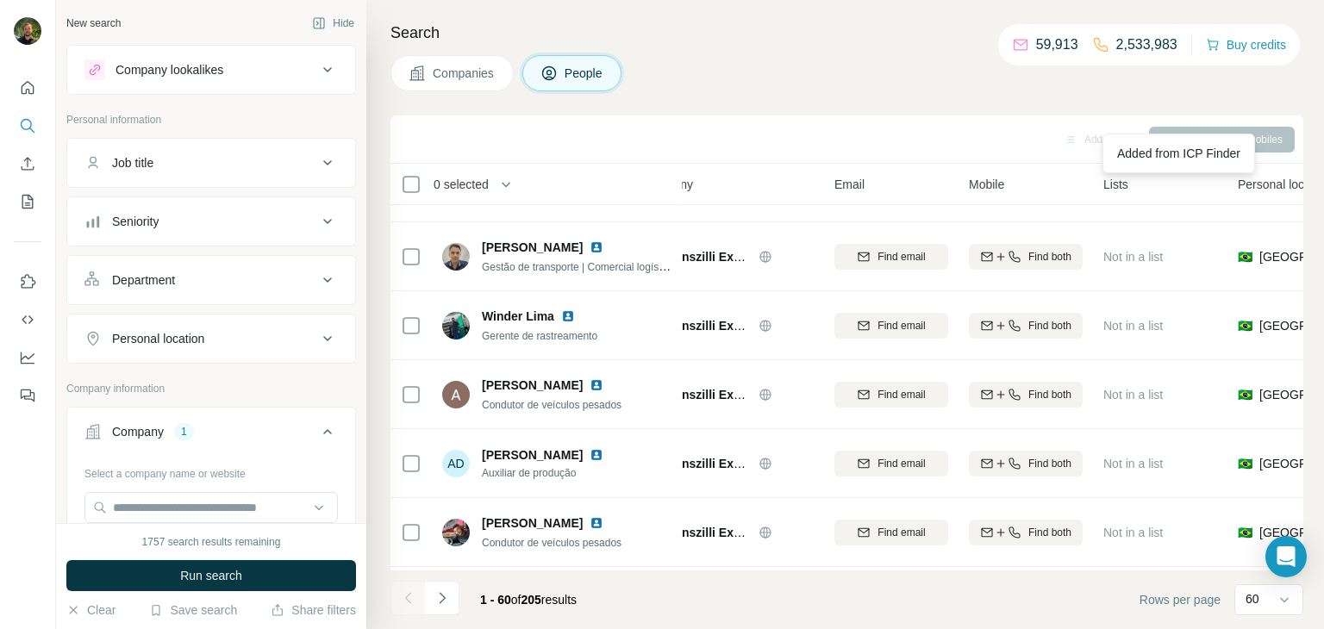
click at [440, 70] on span "Companies" at bounding box center [464, 73] width 63 height 17
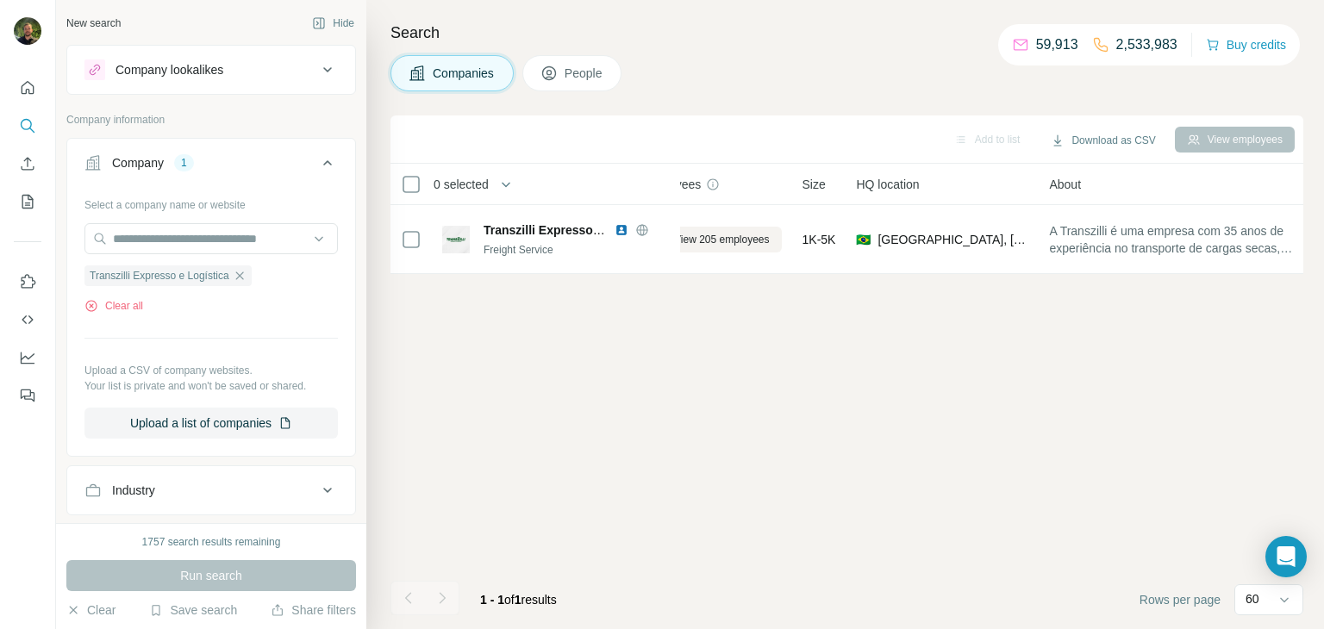
scroll to position [0, 49]
